Goal: Book appointment/travel/reservation

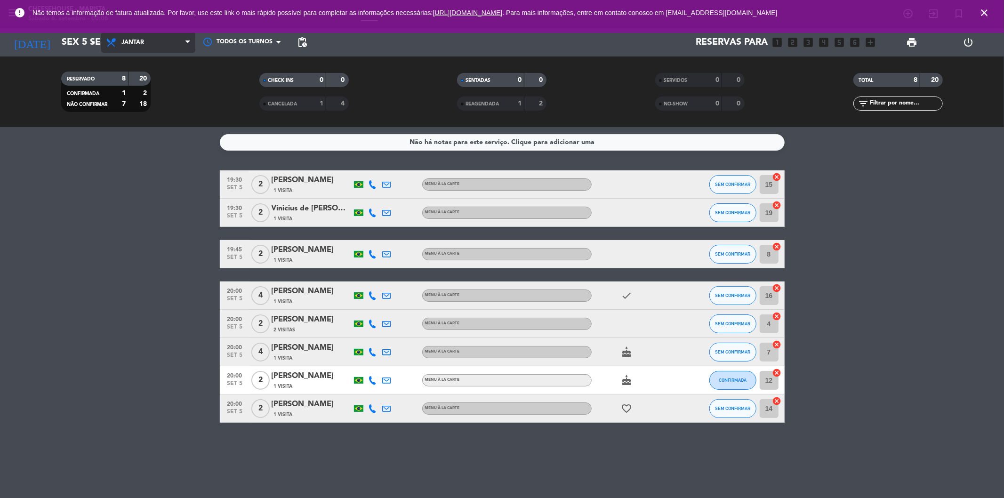
click at [134, 46] on span "Jantar" at bounding box center [148, 42] width 94 height 21
click at [144, 83] on div "menu Cheesehouse - [PERSON_NAME] 6. setembro - 00:06 Minhas reservas Mesas seme…" at bounding box center [502, 63] width 1004 height 127
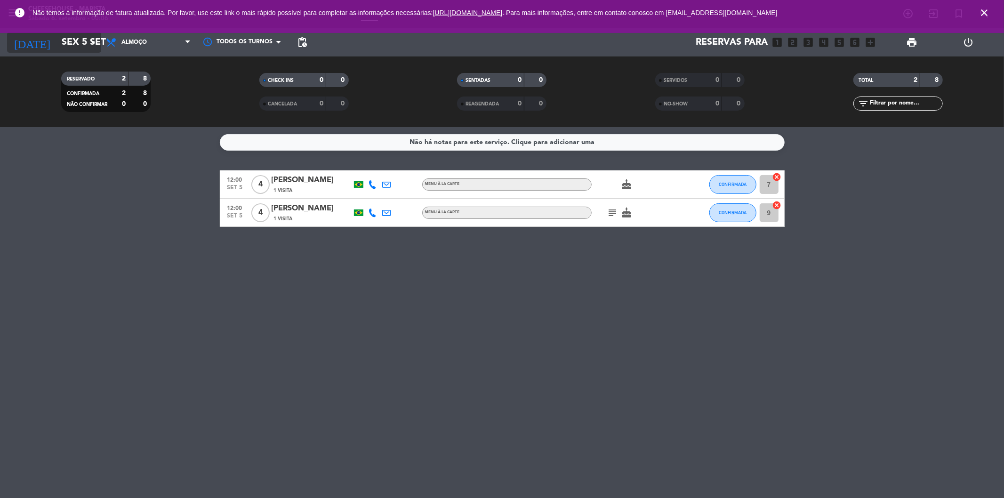
click at [73, 41] on input "Sex 5 set" at bounding box center [117, 42] width 120 height 21
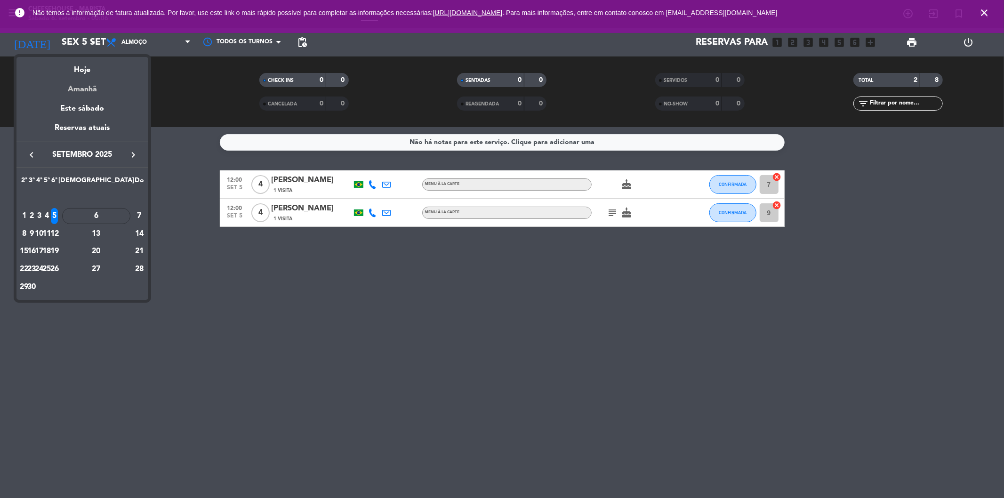
click at [86, 87] on div "Amanhã" at bounding box center [82, 85] width 132 height 19
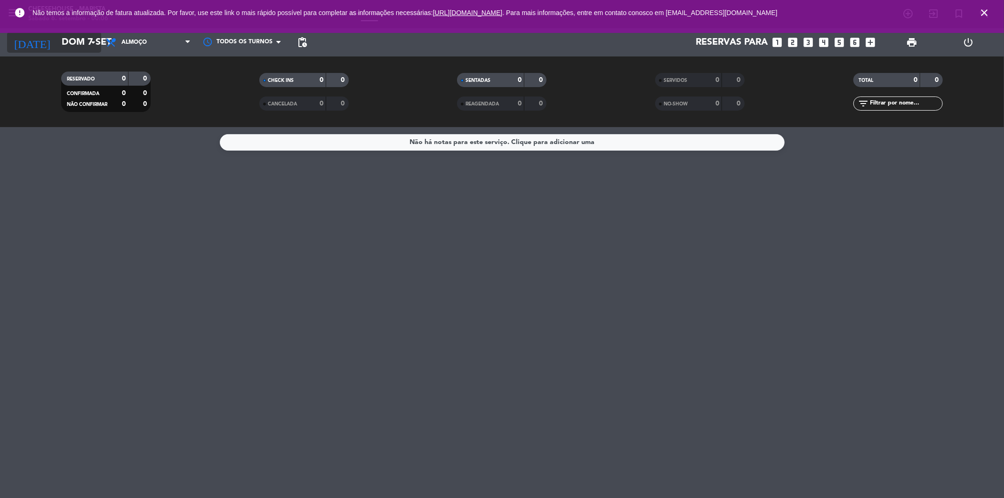
click at [78, 38] on input "Dom 7 set" at bounding box center [117, 42] width 120 height 21
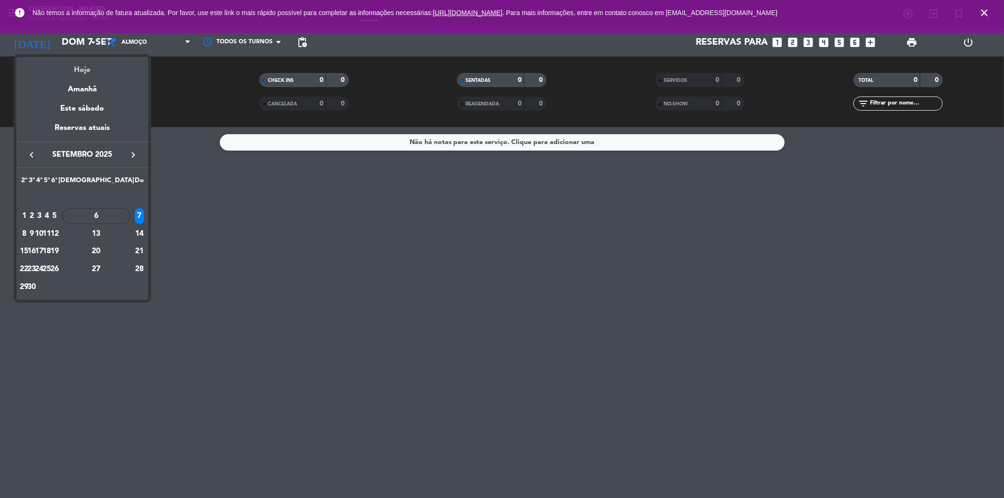
click at [86, 70] on div "Hoje" at bounding box center [82, 66] width 132 height 19
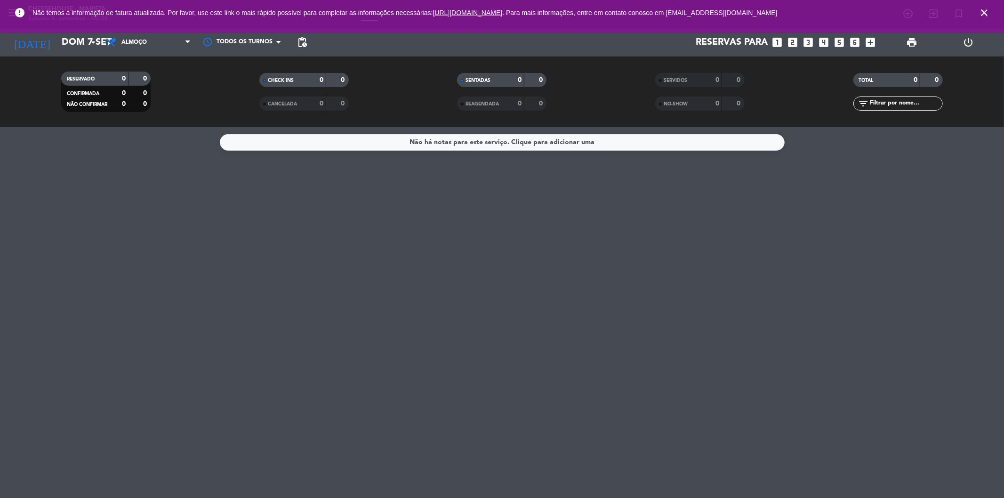
type input "Sáb 6 set"
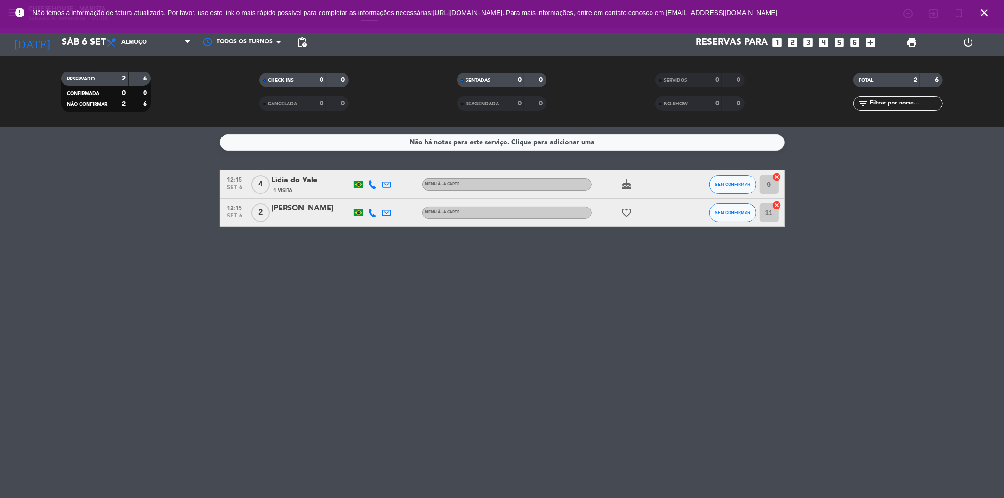
click at [625, 187] on icon "cake" at bounding box center [626, 184] width 11 height 11
click at [156, 148] on service-notes "Não há notas para este serviço. Clique para adicionar uma" at bounding box center [502, 142] width 1004 height 16
click at [132, 40] on span "Almoço" at bounding box center [133, 42] width 25 height 7
click at [154, 107] on div "menu Cheesehouse - [PERSON_NAME] 6. setembro - 00:06 Minhas reservas Mesas seme…" at bounding box center [502, 63] width 1004 height 127
